Goal: Task Accomplishment & Management: Manage account settings

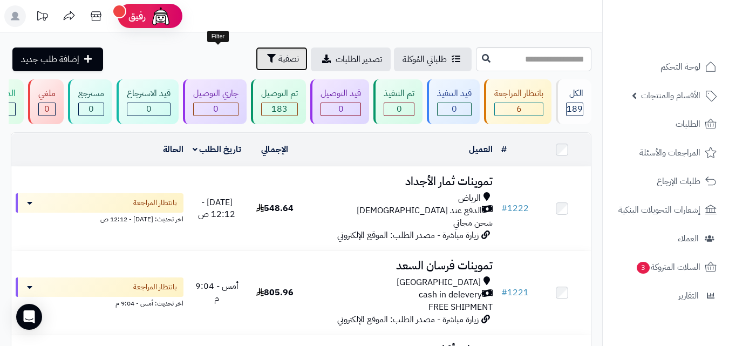
click at [256, 64] on button "تصفية" at bounding box center [282, 59] width 52 height 24
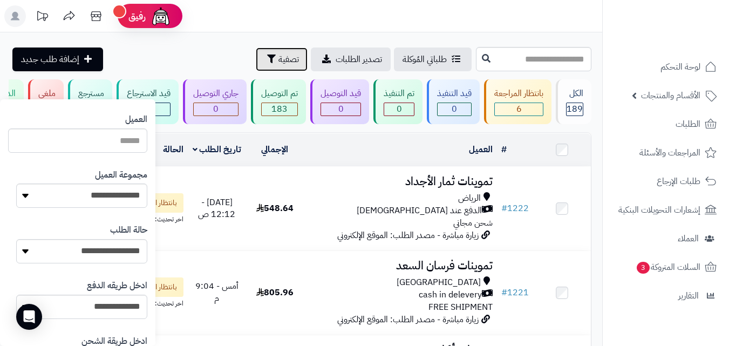
scroll to position [155, 0]
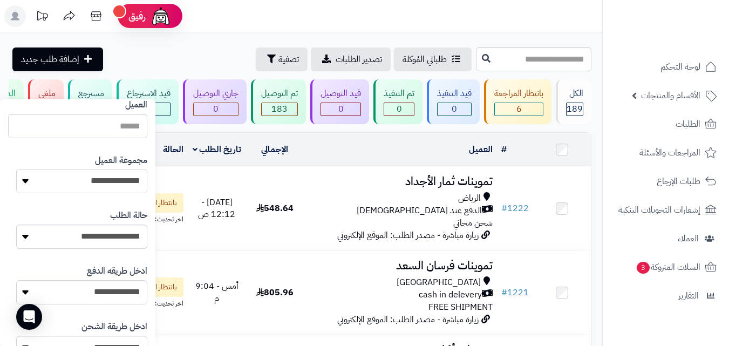
click at [64, 189] on select "**********" at bounding box center [81, 181] width 131 height 24
select select "*"
click at [16, 169] on select "**********" at bounding box center [81, 181] width 131 height 24
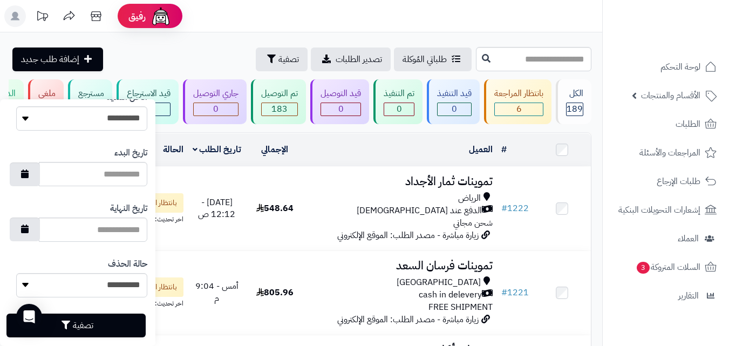
scroll to position [623, 0]
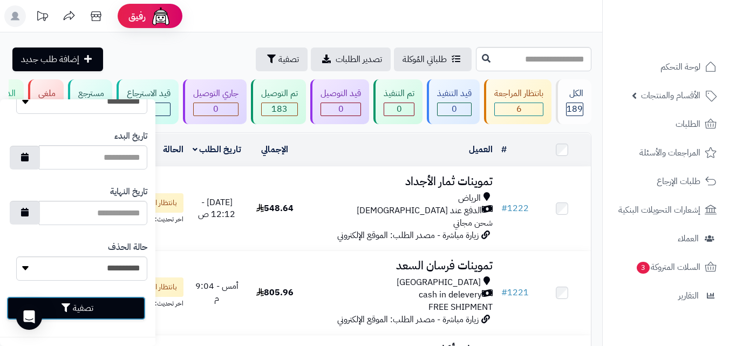
click at [83, 315] on button "تصفية" at bounding box center [75, 308] width 139 height 24
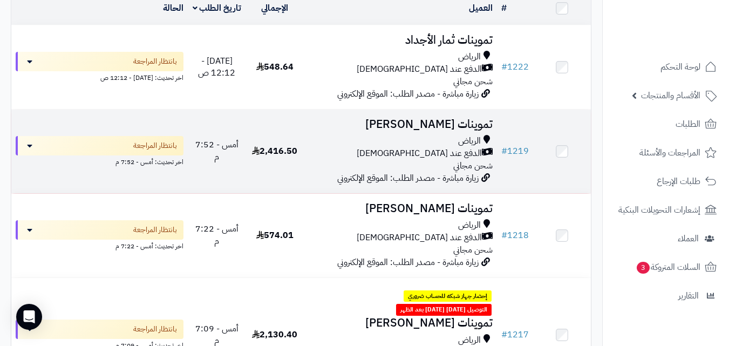
scroll to position [140, 0]
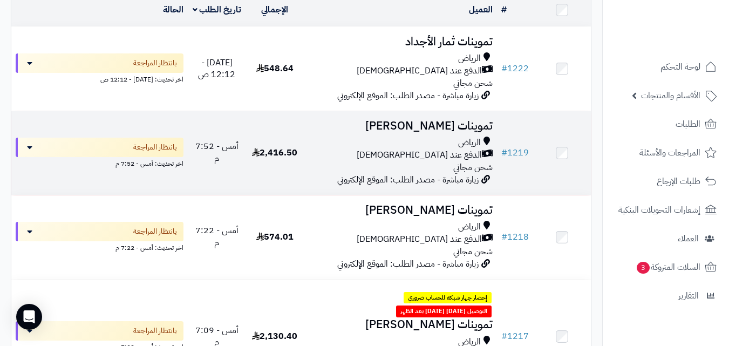
click at [330, 167] on div "الرياض الدفع عند الاستلام شحن مجاني" at bounding box center [400, 155] width 185 height 37
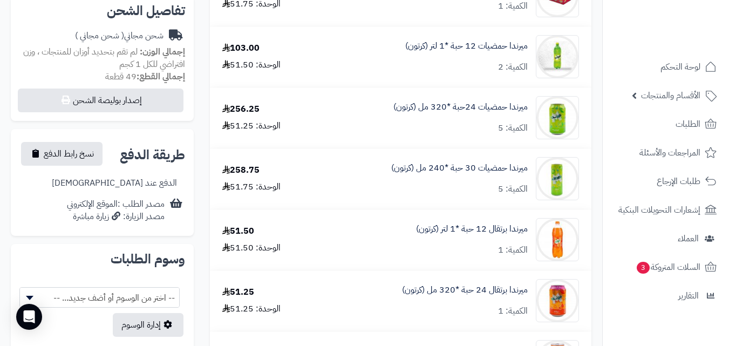
scroll to position [346, 0]
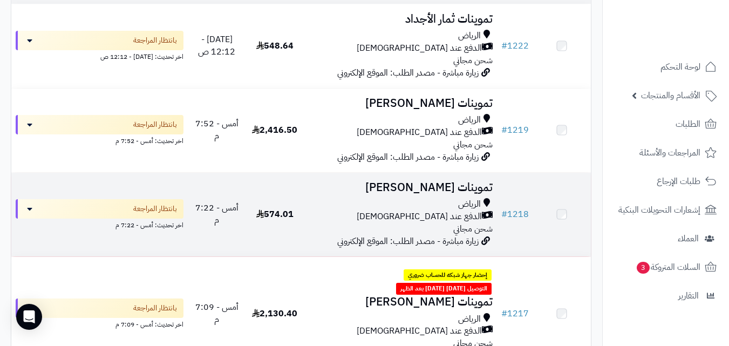
scroll to position [161, 0]
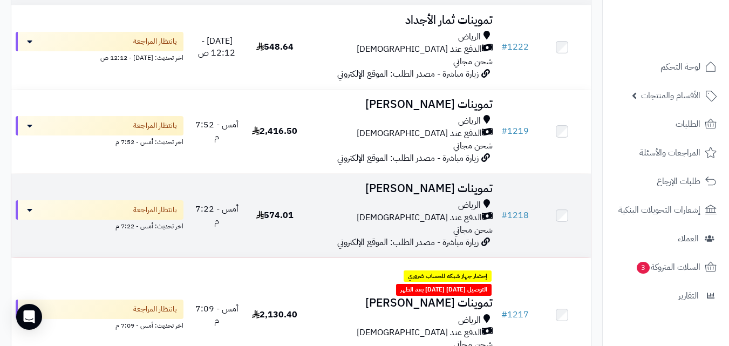
click at [349, 237] on div "الرياض الدفع عند الاستلام شحن مجاني" at bounding box center [400, 217] width 185 height 37
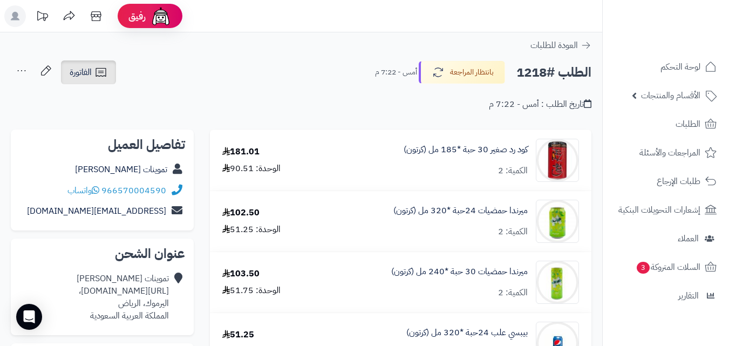
click at [80, 81] on link "الفاتورة" at bounding box center [88, 72] width 55 height 24
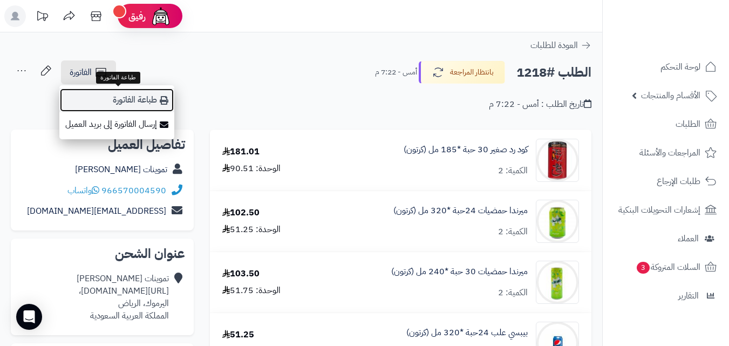
click at [92, 94] on link "طباعة الفاتورة" at bounding box center [116, 100] width 115 height 24
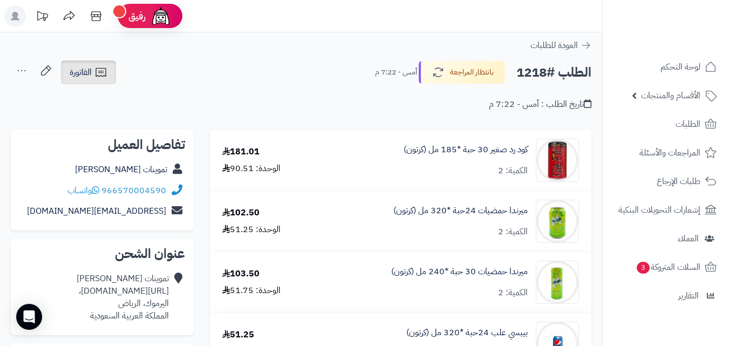
click at [89, 72] on span "الفاتورة" at bounding box center [81, 72] width 22 height 13
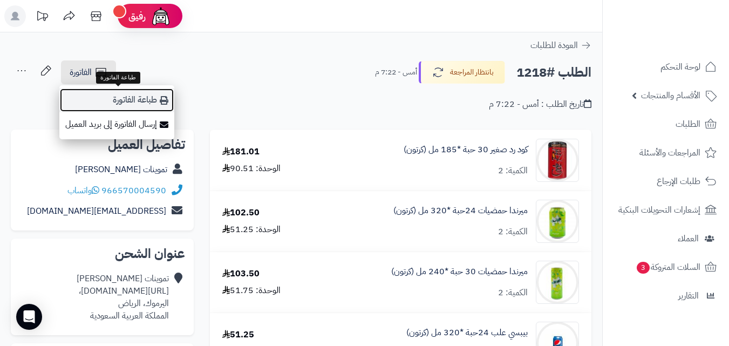
click at [126, 106] on link "طباعة الفاتورة" at bounding box center [116, 100] width 115 height 24
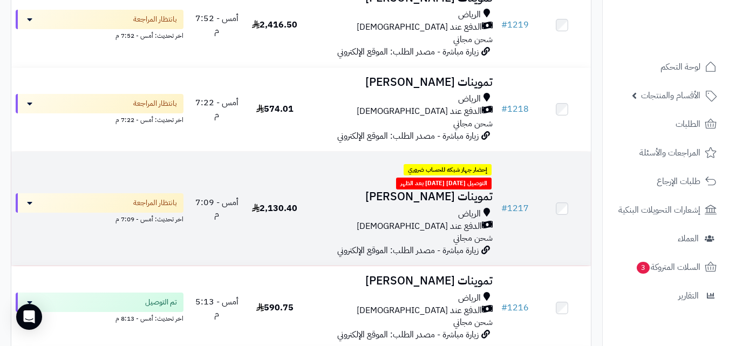
scroll to position [269, 0]
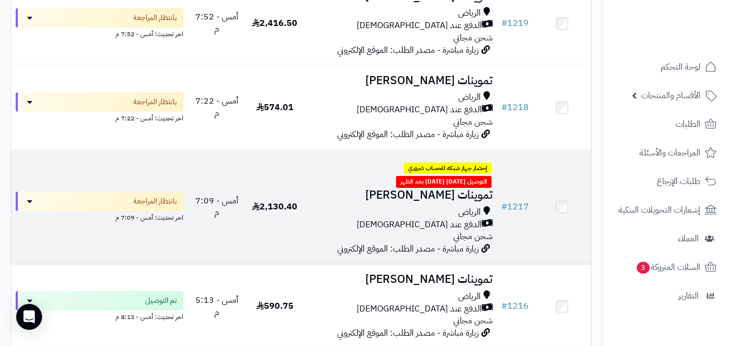
click at [320, 219] on div "الدفع عند [DEMOGRAPHIC_DATA]" at bounding box center [400, 225] width 185 height 12
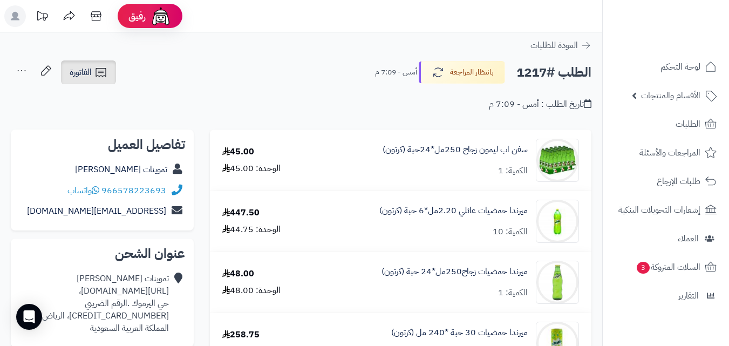
click at [91, 67] on span "الفاتورة" at bounding box center [81, 72] width 22 height 13
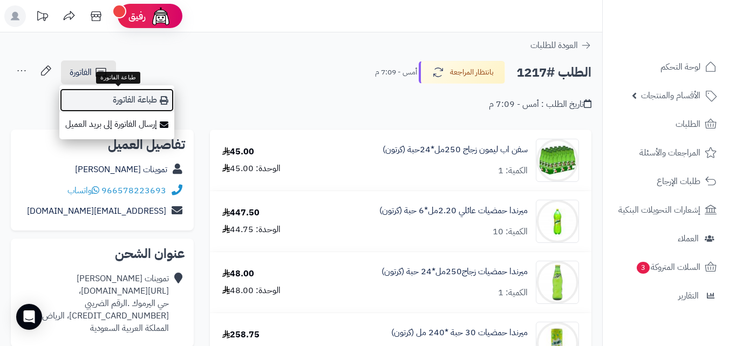
click at [98, 96] on link "طباعة الفاتورة" at bounding box center [116, 100] width 115 height 24
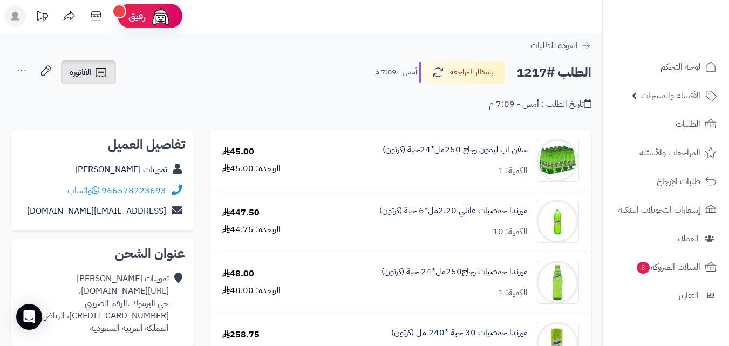
click at [107, 66] on icon at bounding box center [100, 72] width 13 height 13
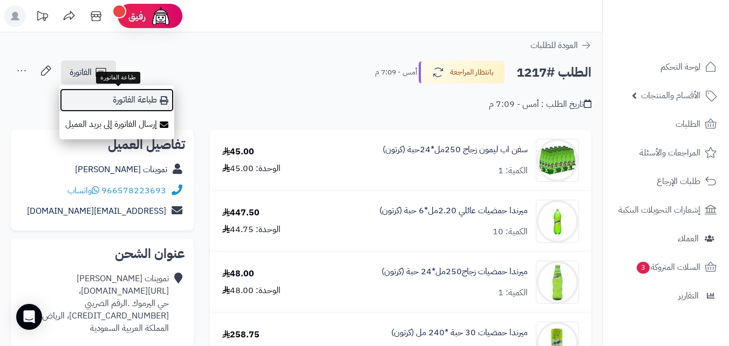
click at [156, 103] on link "طباعة الفاتورة" at bounding box center [116, 100] width 115 height 24
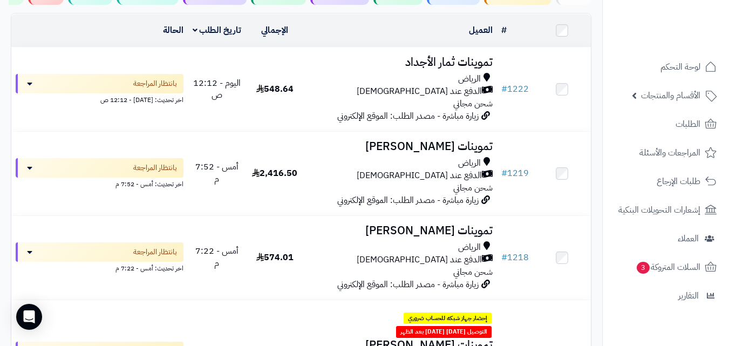
scroll to position [207, 0]
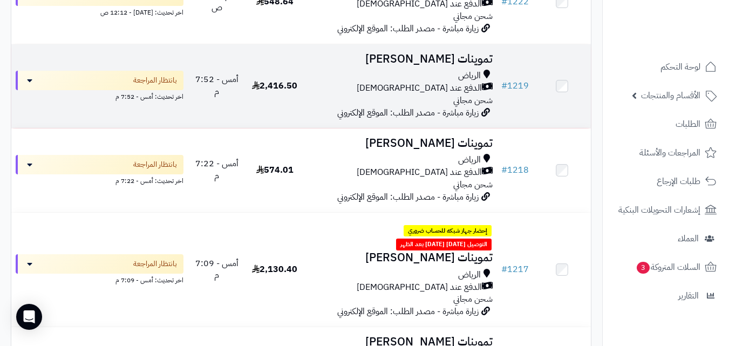
click at [301, 86] on td "2,416.50" at bounding box center [275, 86] width 58 height 84
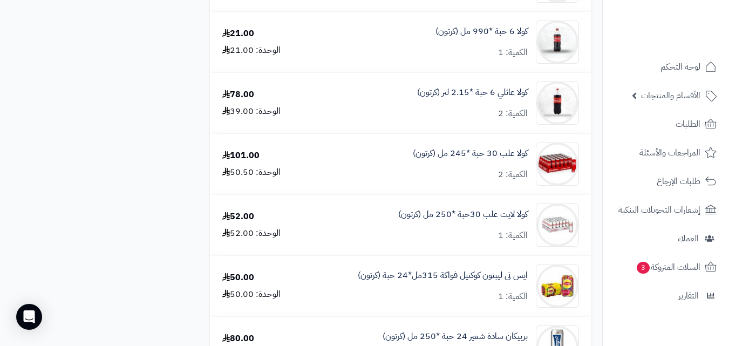
scroll to position [1220, 0]
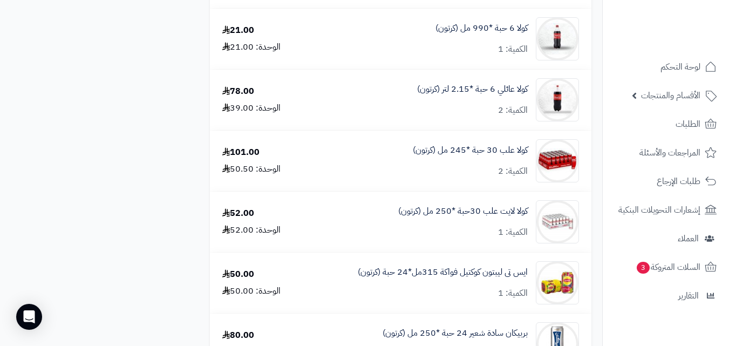
drag, startPoint x: 736, startPoint y: 45, endPoint x: 737, endPoint y: 234, distance: 189.0
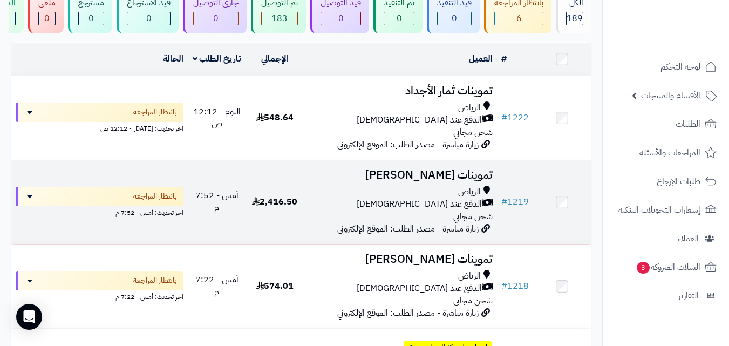
scroll to position [77, 0]
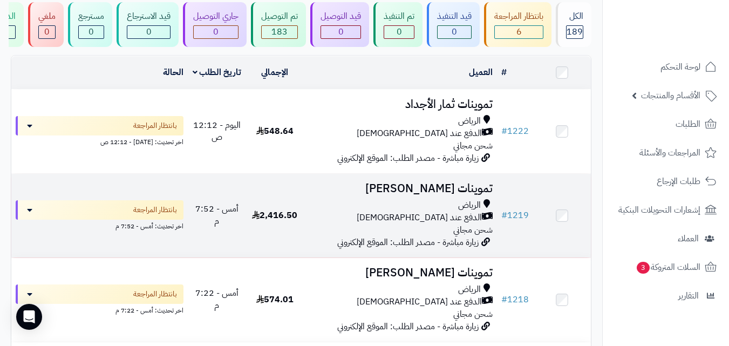
click at [228, 206] on td "أمس - 7:52 م" at bounding box center [217, 216] width 58 height 84
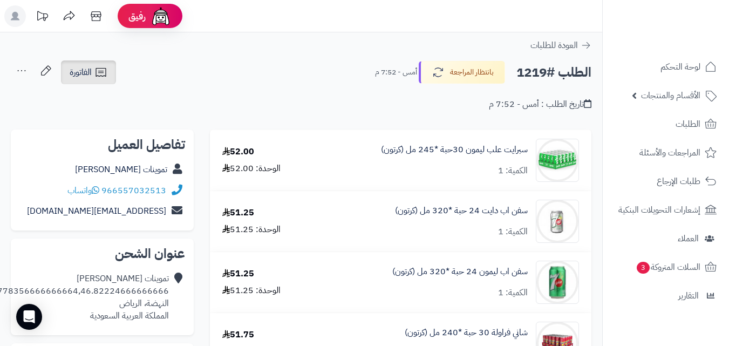
click at [82, 80] on link "الفاتورة" at bounding box center [88, 72] width 55 height 24
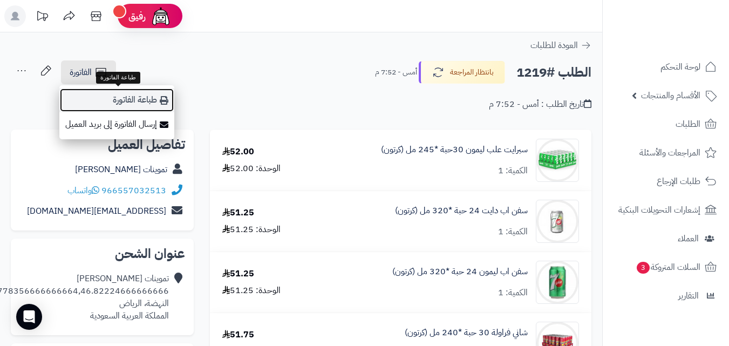
click at [86, 98] on link "طباعة الفاتورة" at bounding box center [116, 100] width 115 height 24
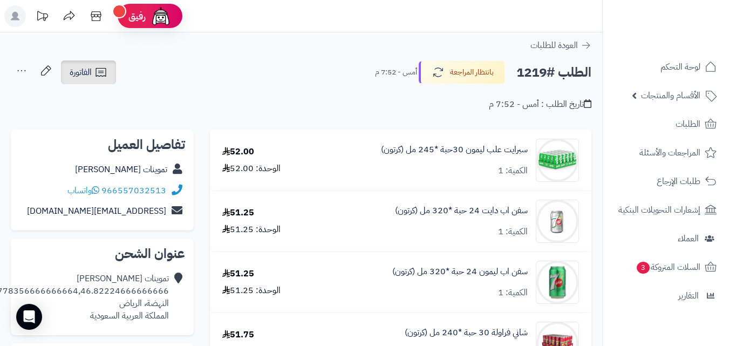
click at [105, 65] on link "الفاتورة" at bounding box center [88, 72] width 55 height 24
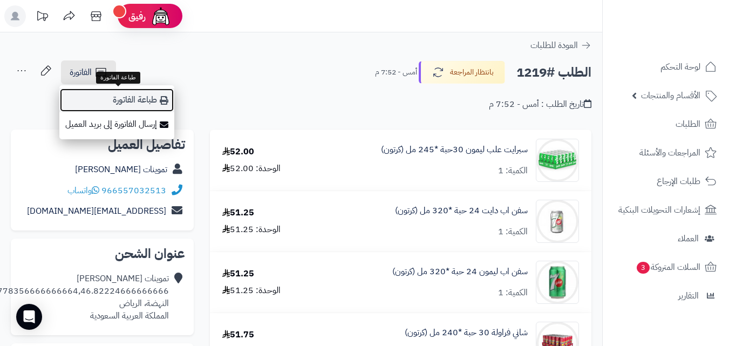
click at [118, 99] on link "طباعة الفاتورة" at bounding box center [116, 100] width 115 height 24
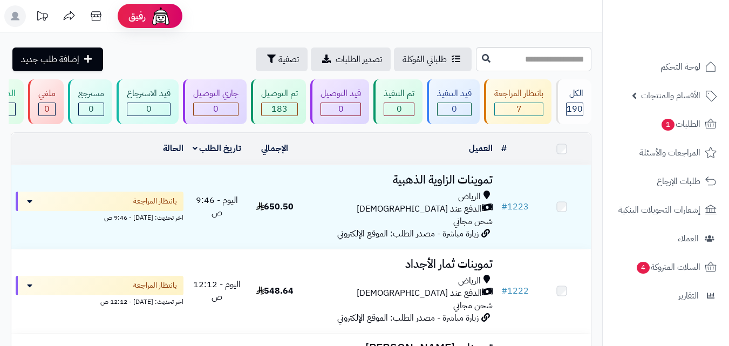
scroll to position [77, 0]
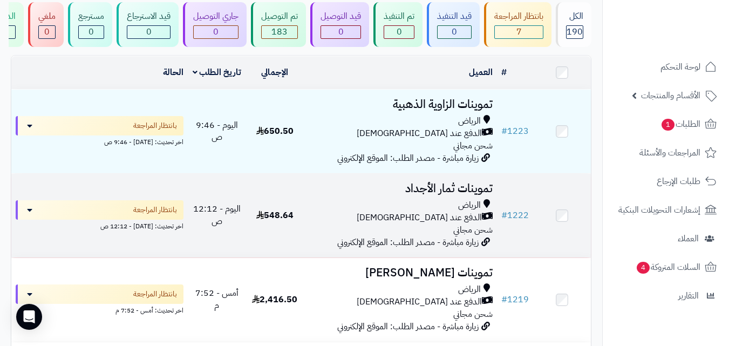
click at [379, 212] on div "الرياض" at bounding box center [400, 205] width 185 height 12
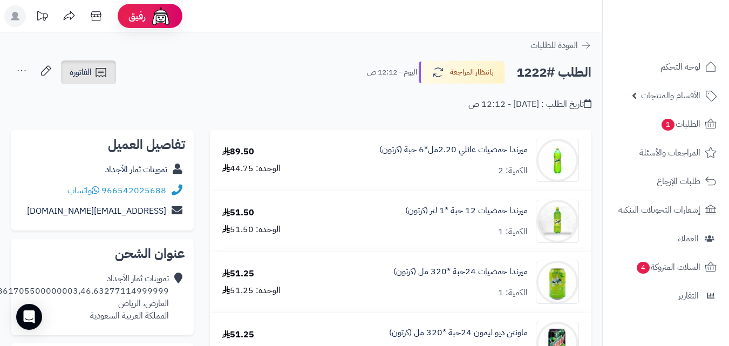
click at [99, 70] on icon at bounding box center [100, 72] width 13 height 13
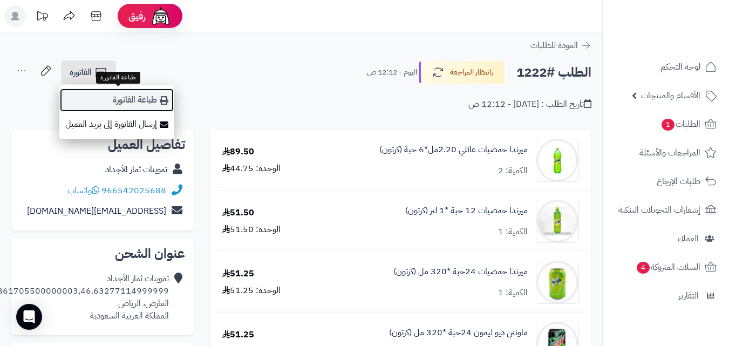
click at [110, 96] on link "طباعة الفاتورة" at bounding box center [116, 100] width 115 height 24
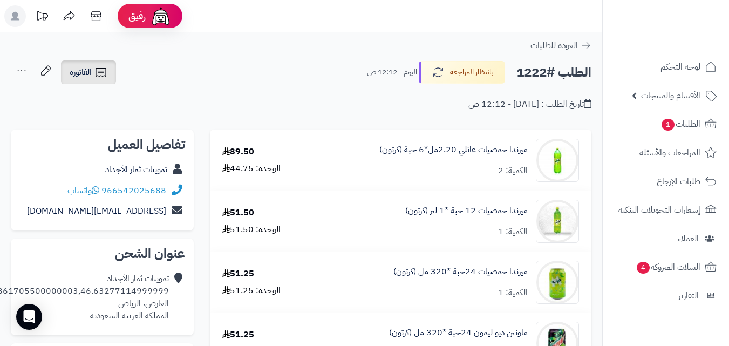
click at [69, 69] on link "الفاتورة" at bounding box center [88, 72] width 55 height 24
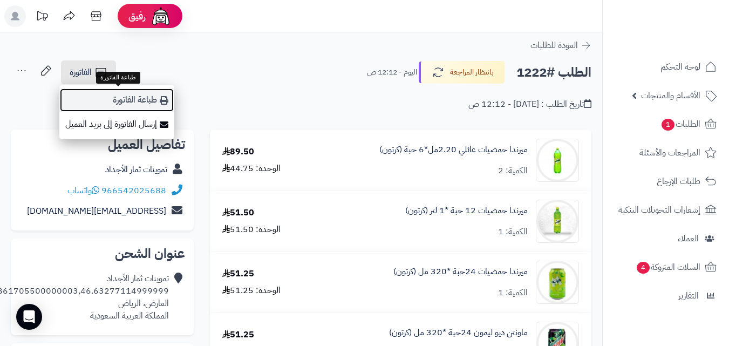
click at [97, 97] on link "طباعة الفاتورة" at bounding box center [116, 100] width 115 height 24
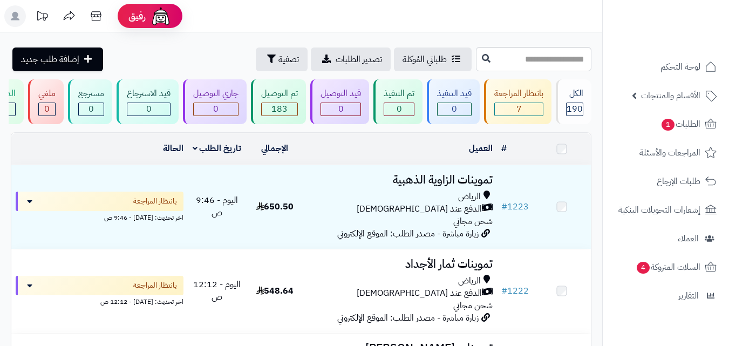
scroll to position [77, 0]
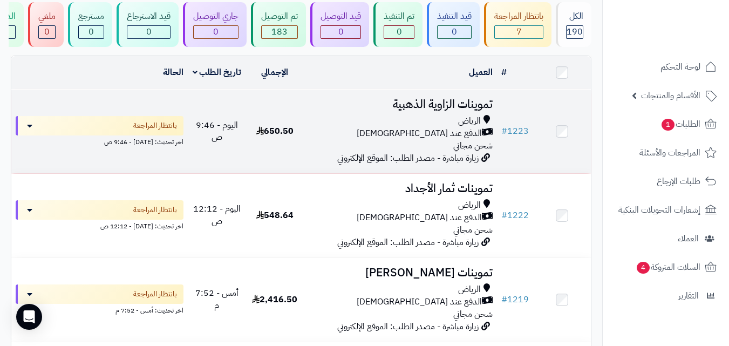
click at [249, 141] on td "650.50" at bounding box center [275, 132] width 58 height 84
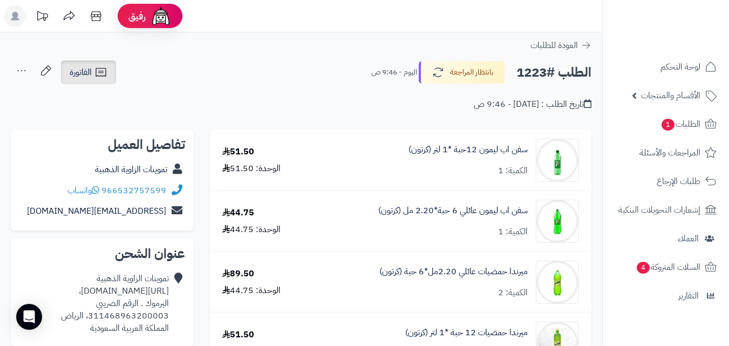
click at [75, 65] on link "الفاتورة" at bounding box center [88, 72] width 55 height 24
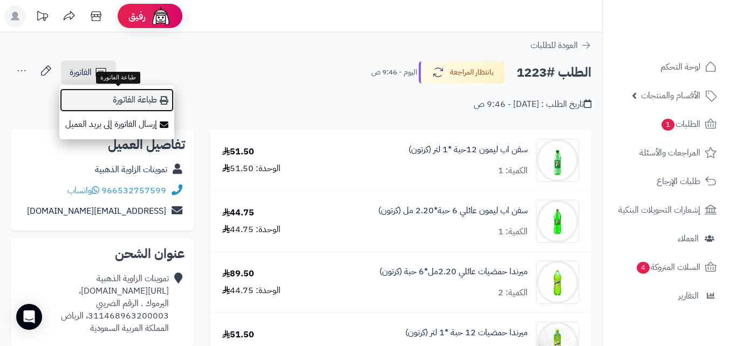
click at [109, 97] on link "طباعة الفاتورة" at bounding box center [116, 100] width 115 height 24
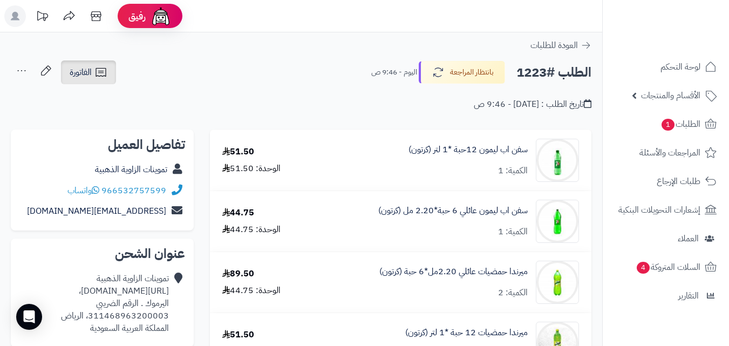
click at [97, 64] on link "الفاتورة" at bounding box center [88, 72] width 55 height 24
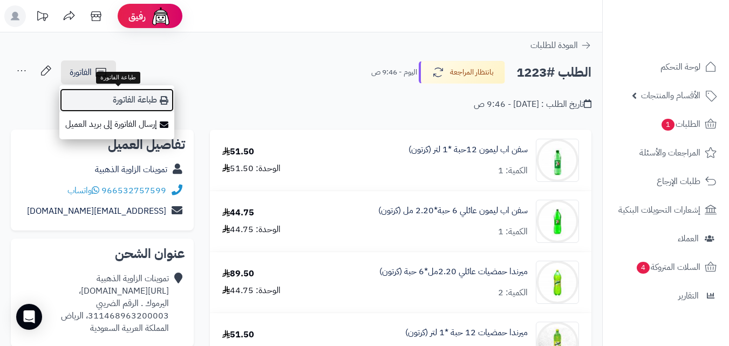
click at [127, 95] on link "طباعة الفاتورة" at bounding box center [116, 100] width 115 height 24
